Goal: Transaction & Acquisition: Purchase product/service

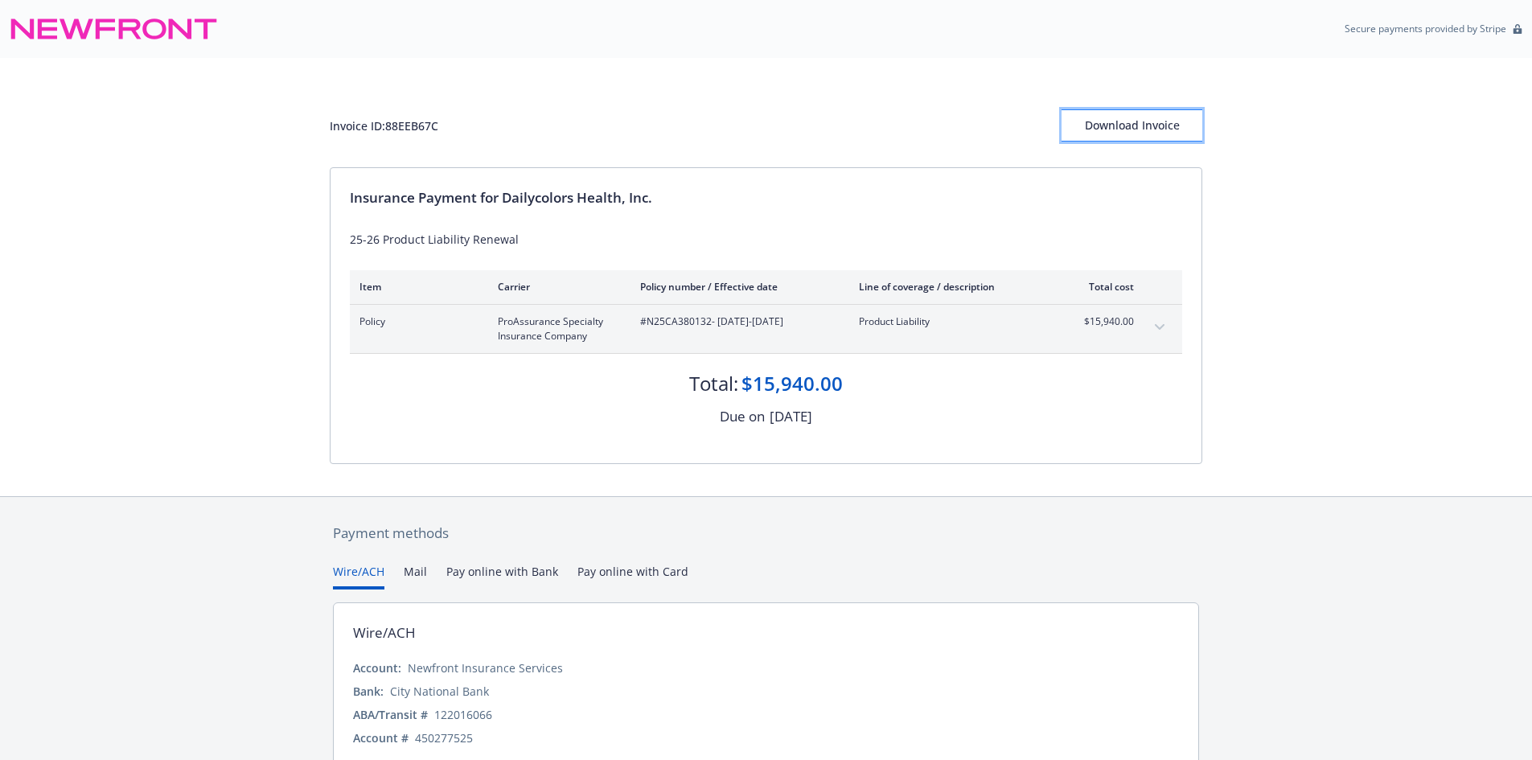
click at [1164, 128] on div "Download Invoice" at bounding box center [1131, 125] width 141 height 31
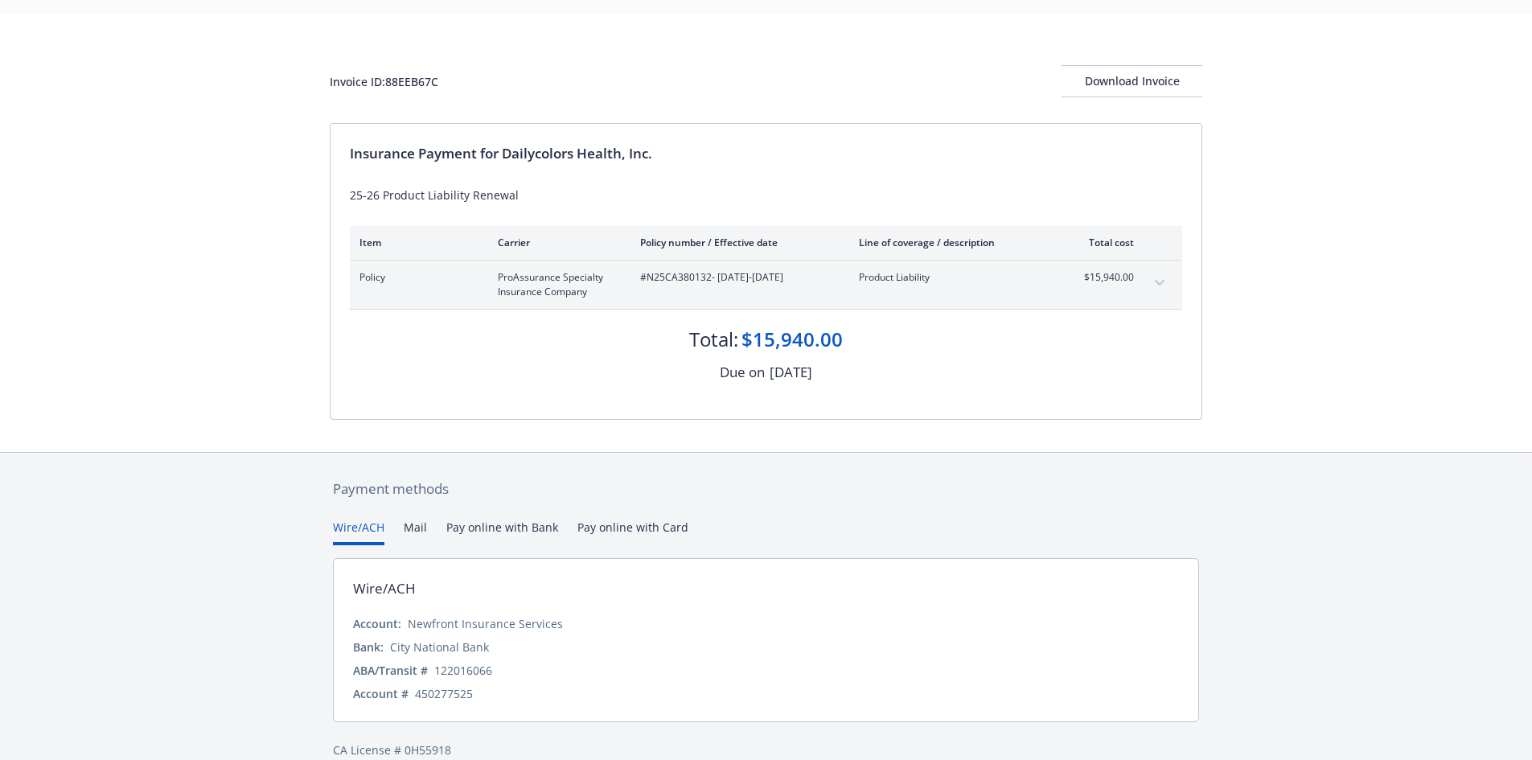
scroll to position [68, 0]
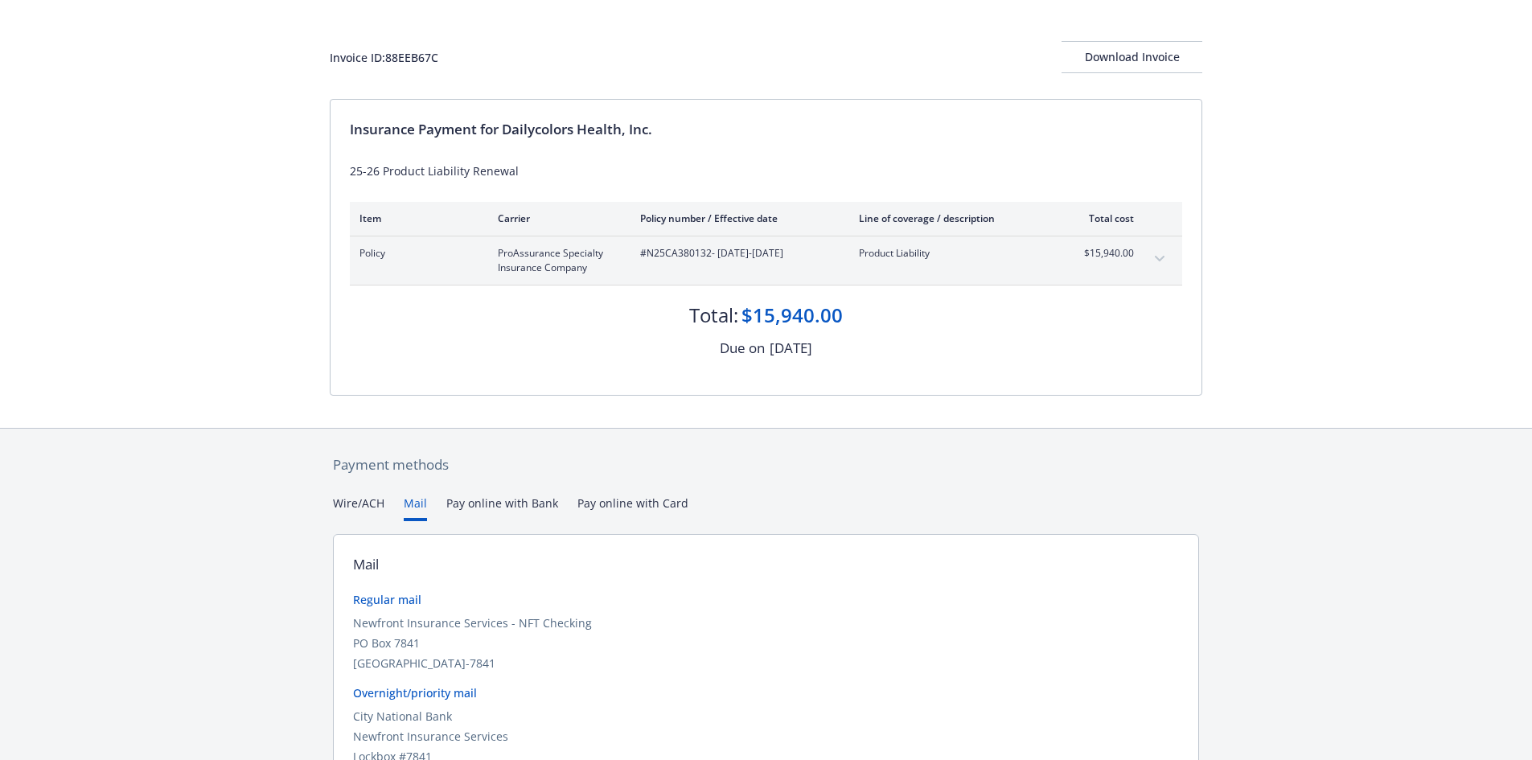
click at [408, 502] on button "Mail" at bounding box center [415, 508] width 23 height 27
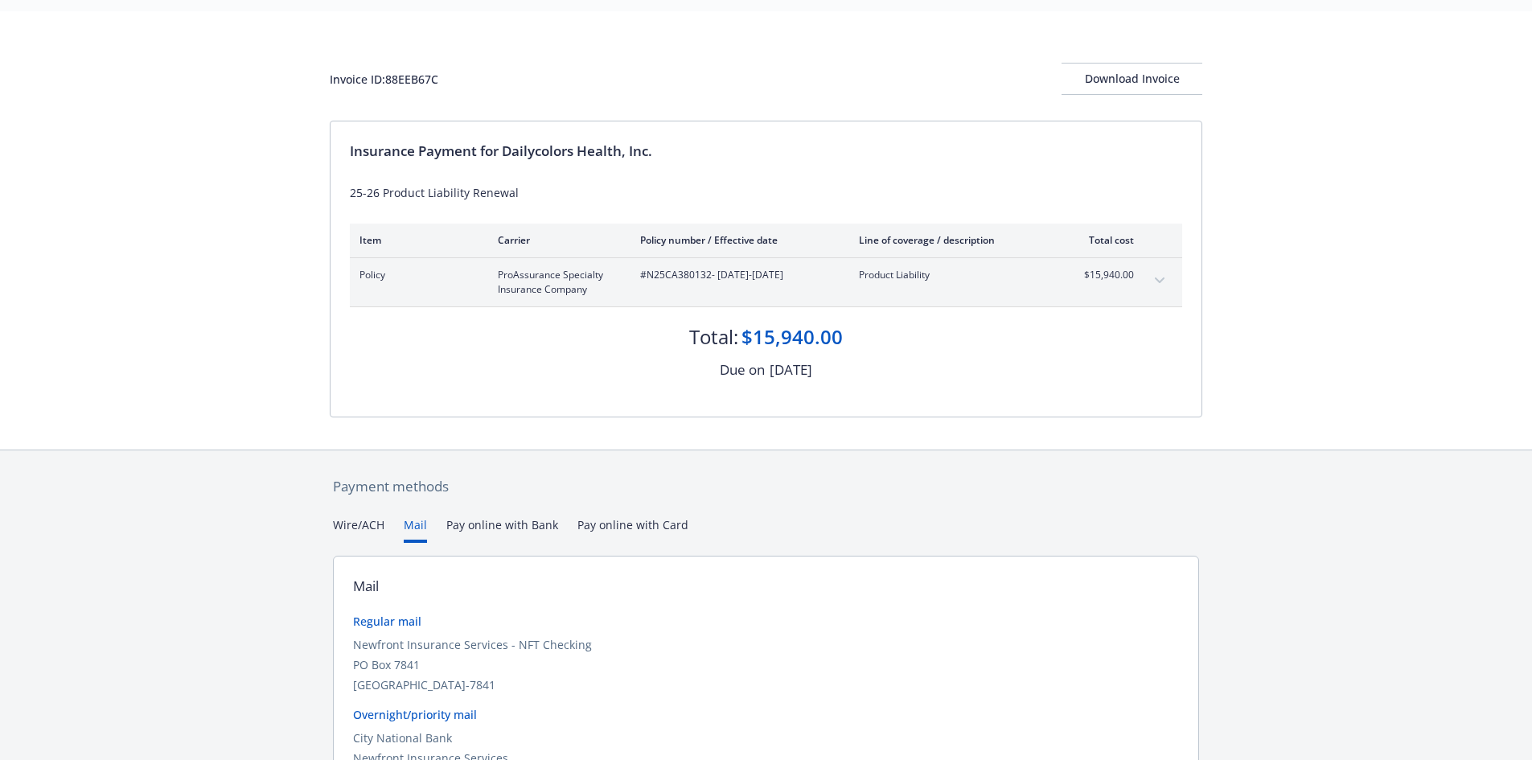
scroll to position [35, 0]
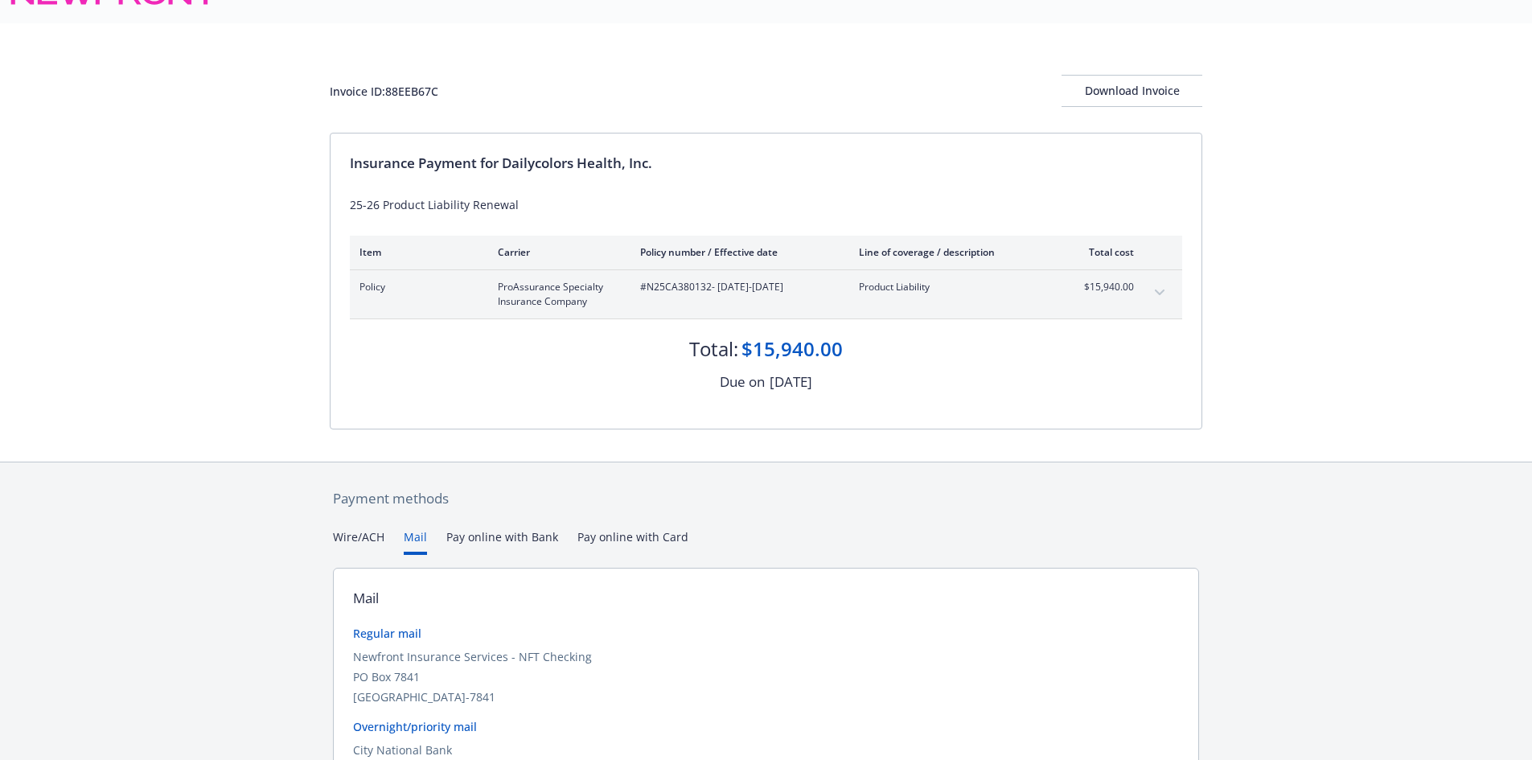
click at [500, 533] on button "Pay online with Bank" at bounding box center [502, 541] width 112 height 27
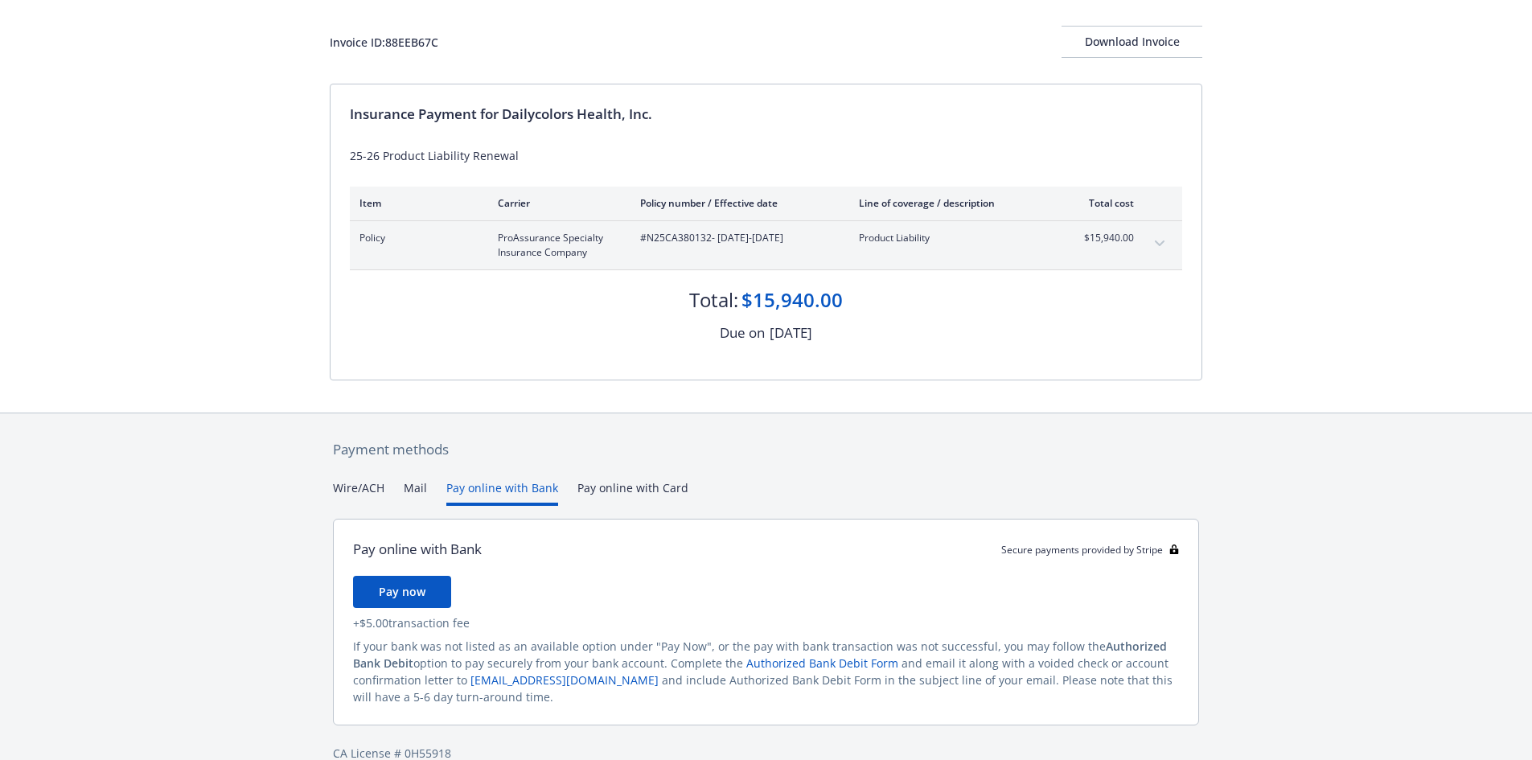
scroll to position [111, 0]
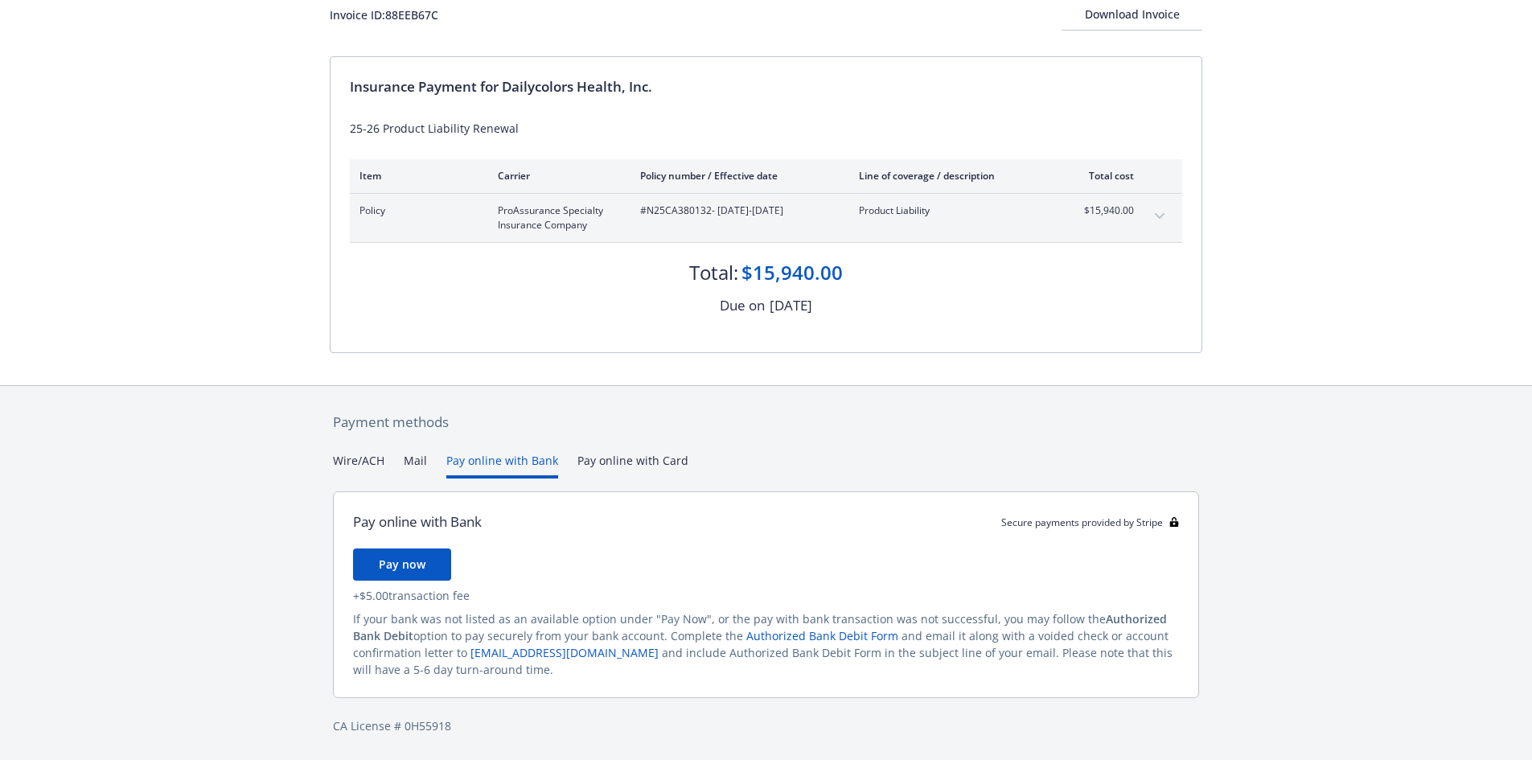
click at [607, 458] on div "Payment methods Wire/ACH Mail Pay online with Bank Pay online with Card Pay onl…" at bounding box center [766, 573] width 1532 height 376
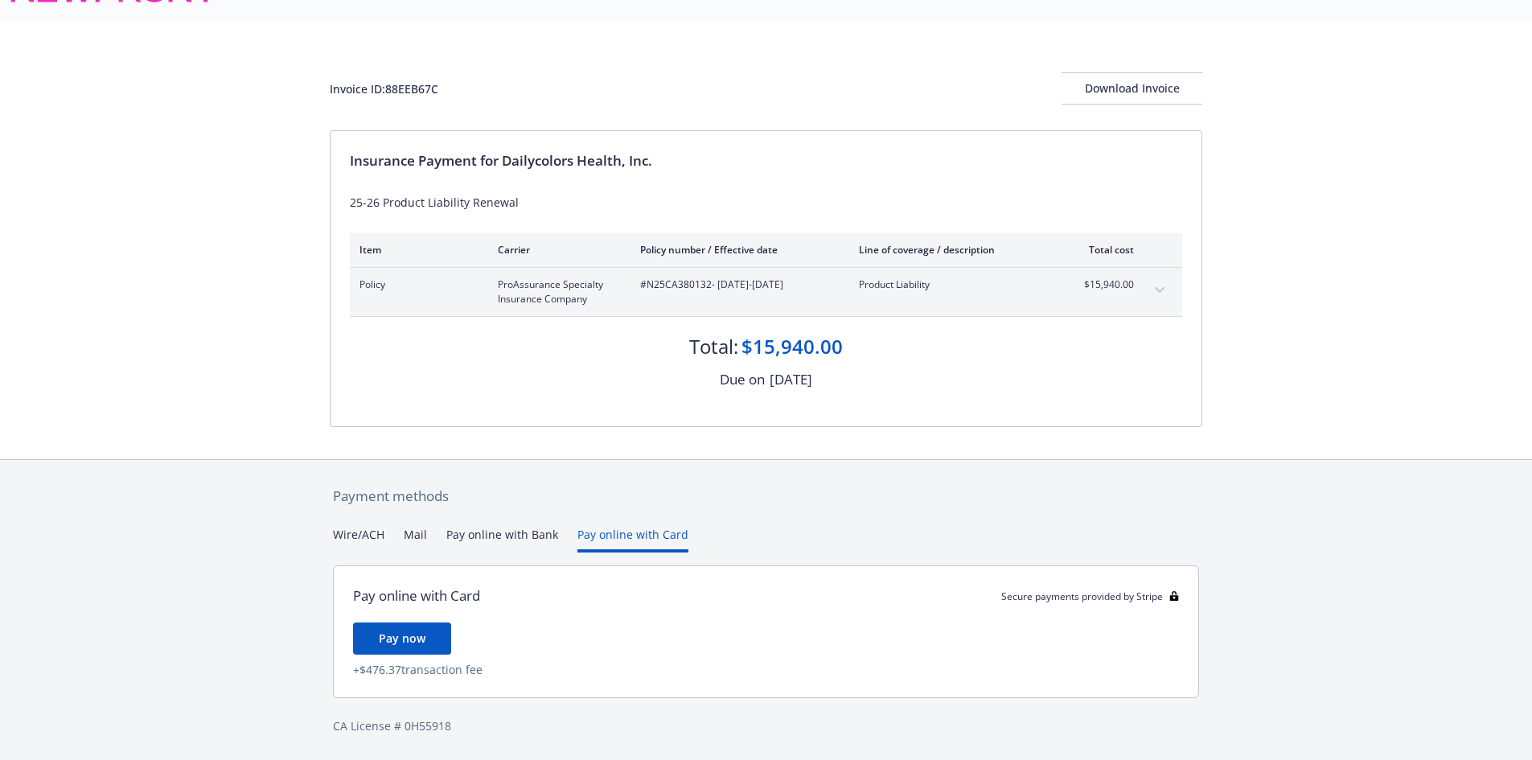
scroll to position [37, 0]
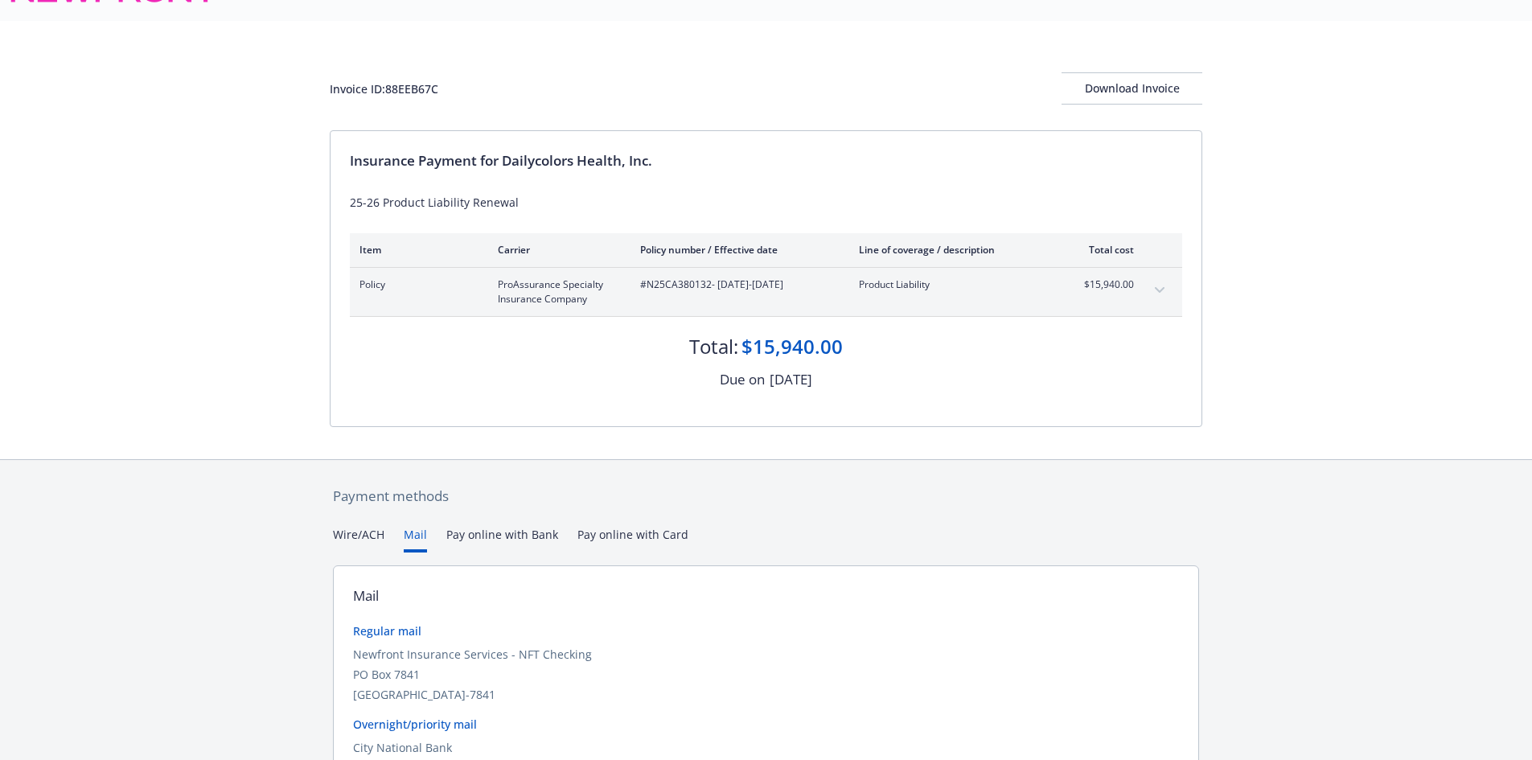
click at [410, 536] on button "Mail" at bounding box center [415, 539] width 23 height 27
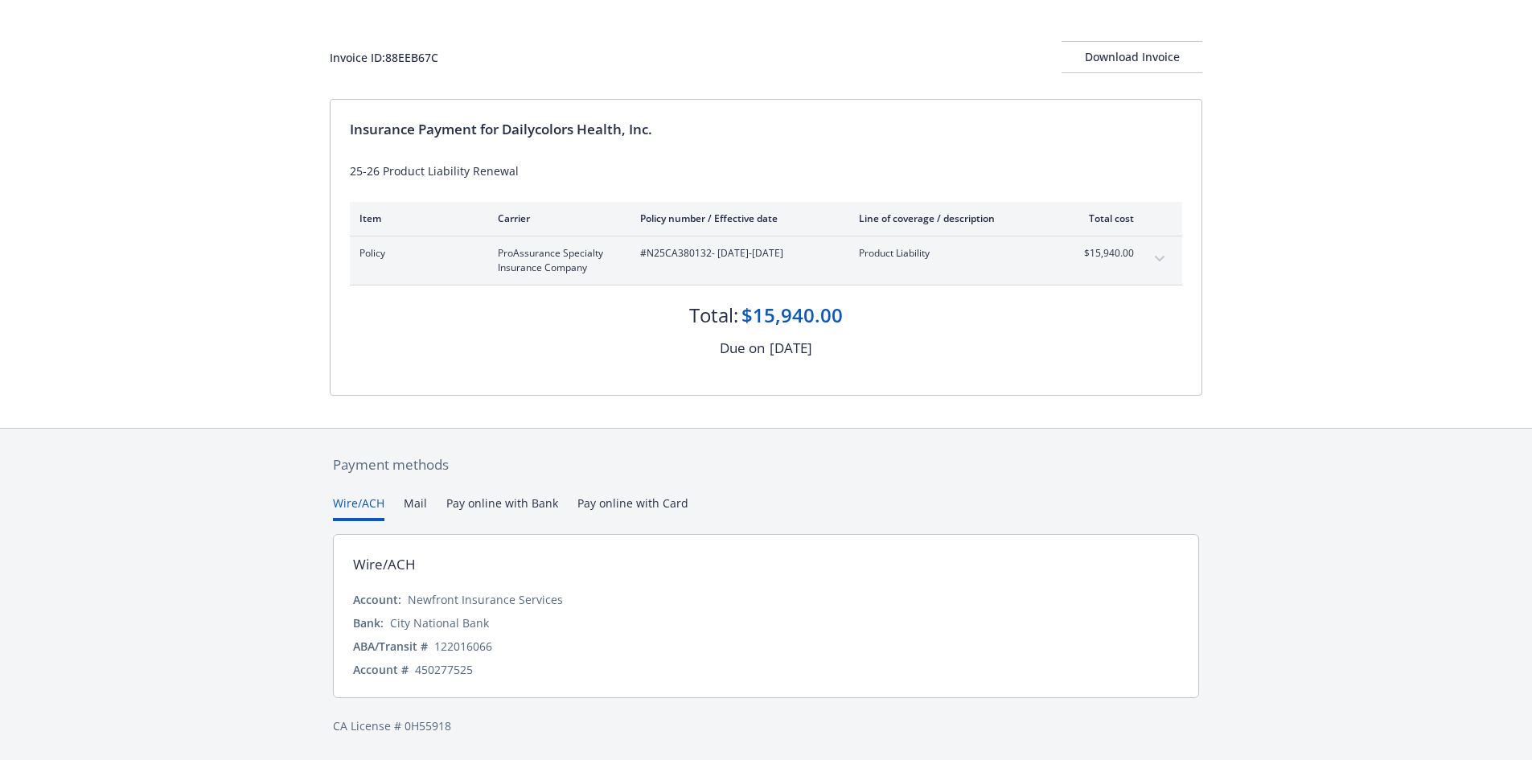
scroll to position [68, 0]
click at [357, 378] on div "Secure payments provided by Stripe Invoice ID: 88EEB67C Download Invoice Insura…" at bounding box center [766, 346] width 1532 height 828
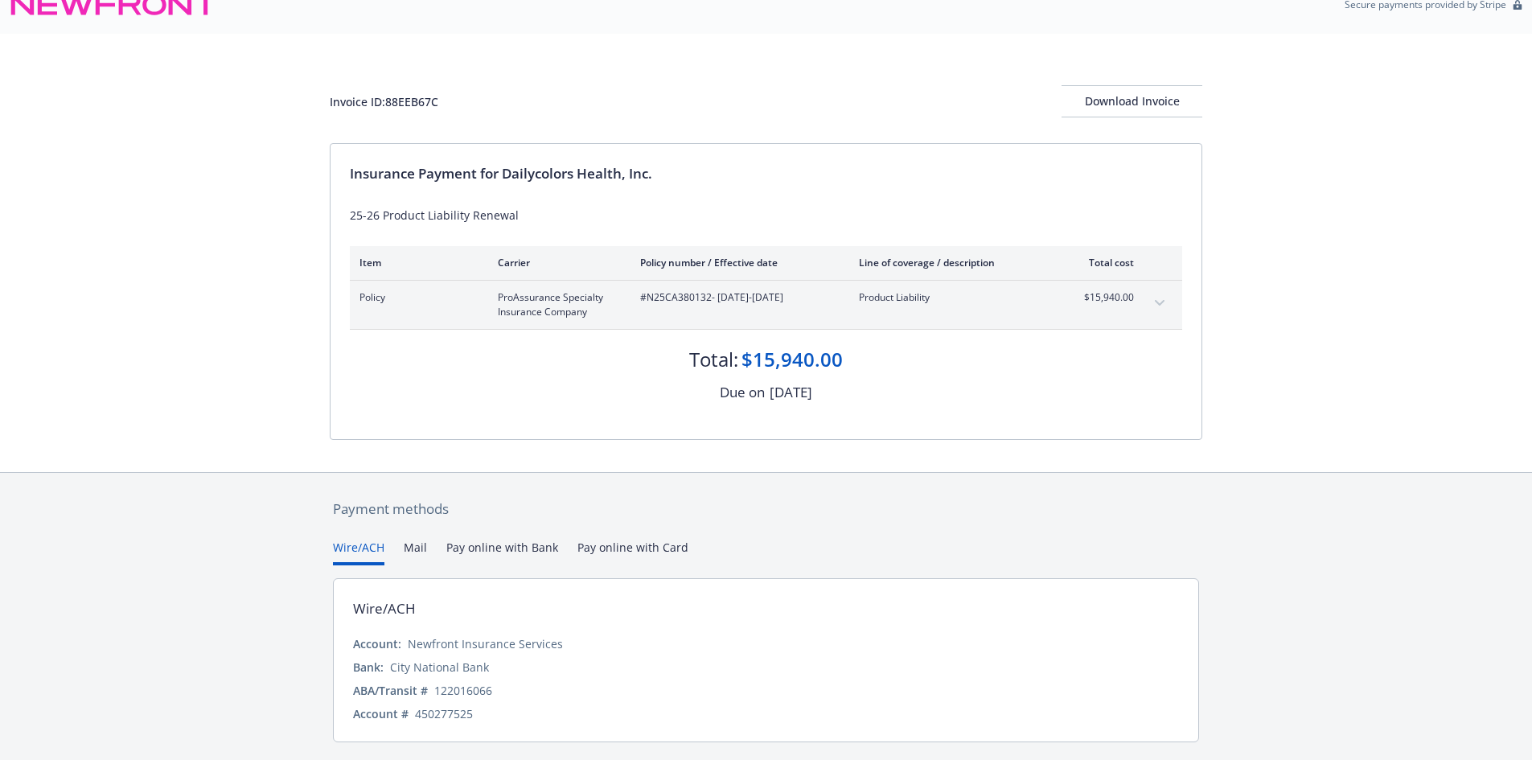
scroll to position [0, 0]
